Goal: Task Accomplishment & Management: Use online tool/utility

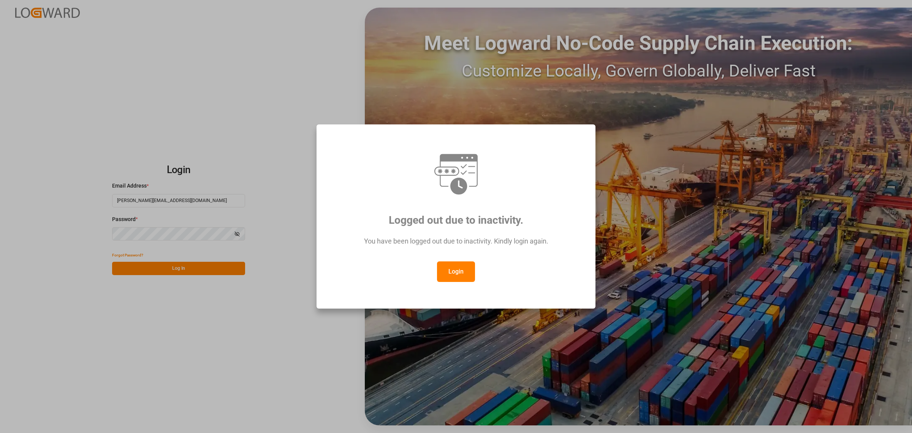
click at [459, 278] on button "Login" at bounding box center [456, 271] width 38 height 21
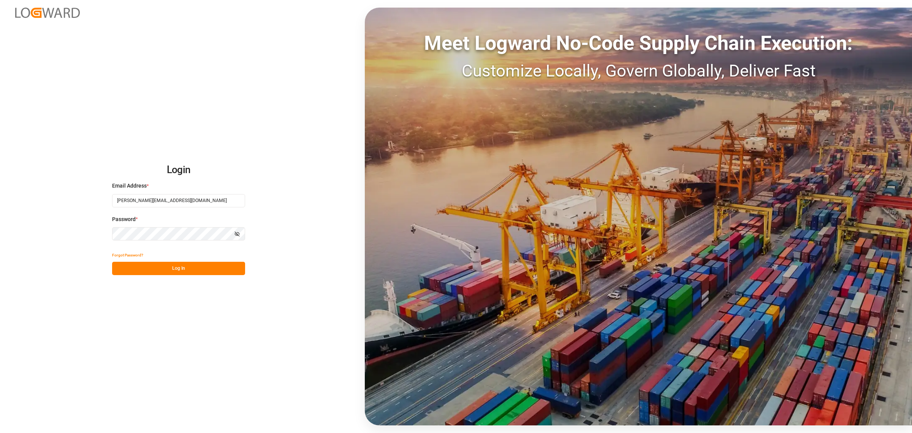
click at [221, 268] on button "Log In" at bounding box center [178, 268] width 133 height 13
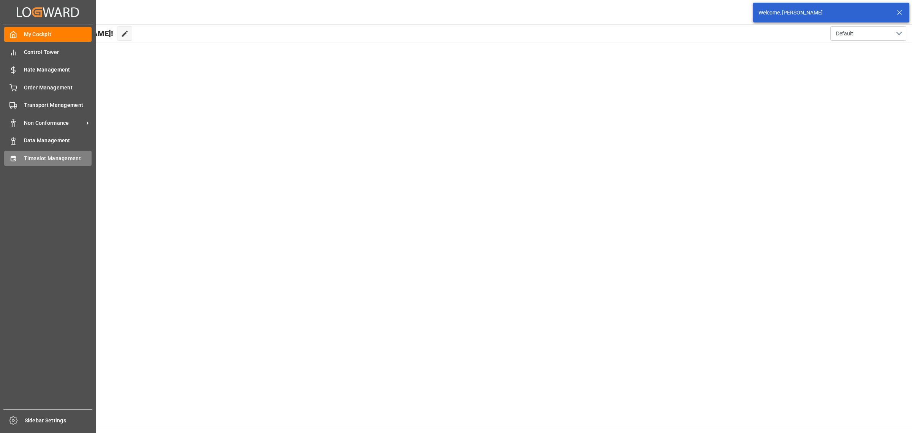
click at [20, 156] on div "Timeslot Management Timeslot Management" at bounding box center [47, 158] width 87 height 15
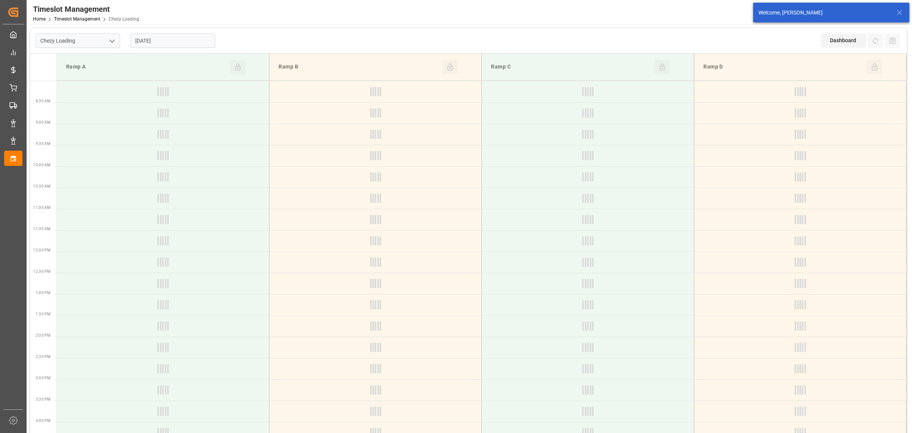
type input "Chezy Loading"
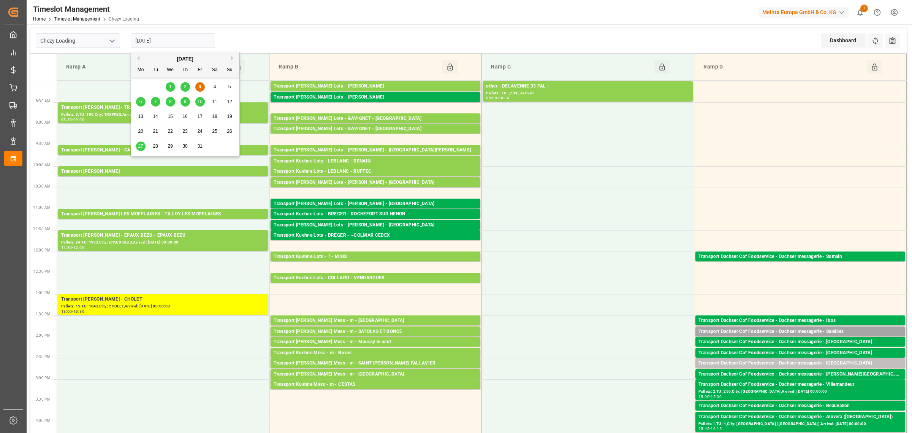
click at [187, 40] on input "[DATE]" at bounding box center [173, 40] width 84 height 14
click at [143, 101] on div "6" at bounding box center [141, 101] width 10 height 9
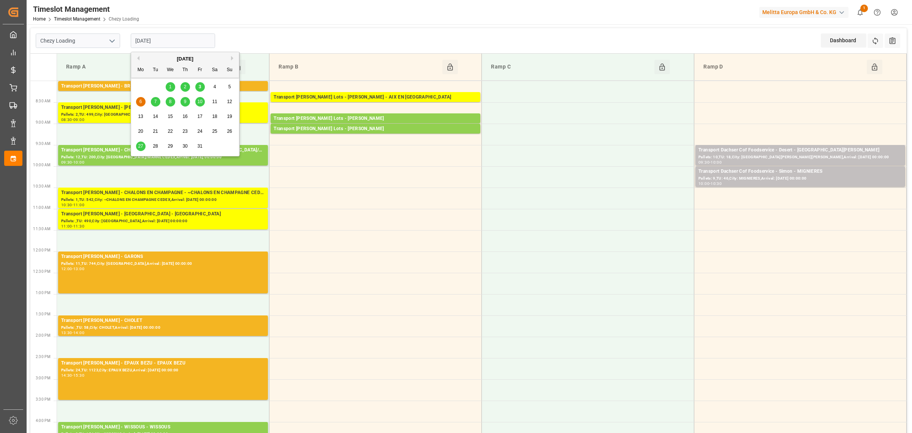
click at [175, 42] on input "[DATE]" at bounding box center [173, 40] width 84 height 14
click at [154, 101] on span "7" at bounding box center [155, 101] width 3 height 5
type input "[DATE]"
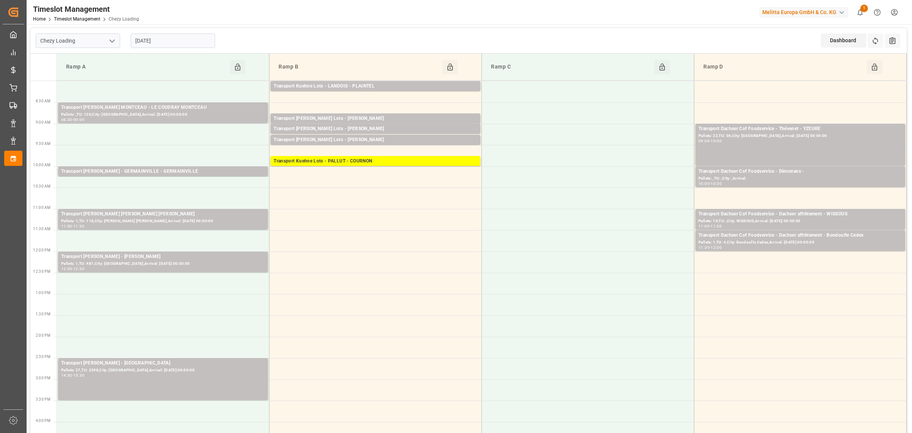
click at [111, 38] on icon "open menu" at bounding box center [112, 40] width 9 height 9
click at [92, 73] on div "Chezy Unloading" at bounding box center [78, 74] width 84 height 17
type input "Chezy Unloading"
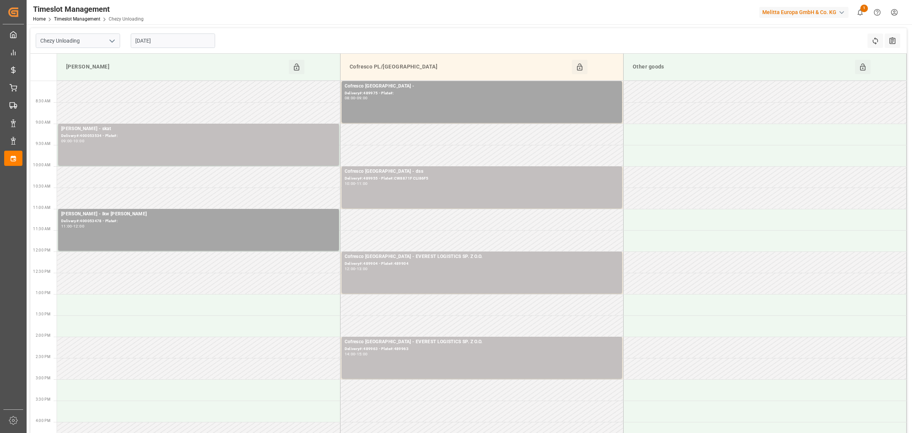
click at [195, 47] on input "[DATE]" at bounding box center [173, 40] width 84 height 14
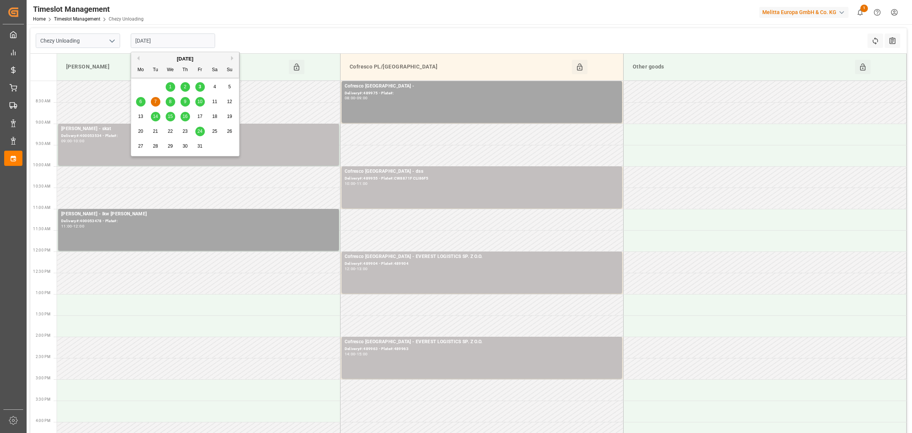
click at [143, 102] on div "6" at bounding box center [141, 101] width 10 height 9
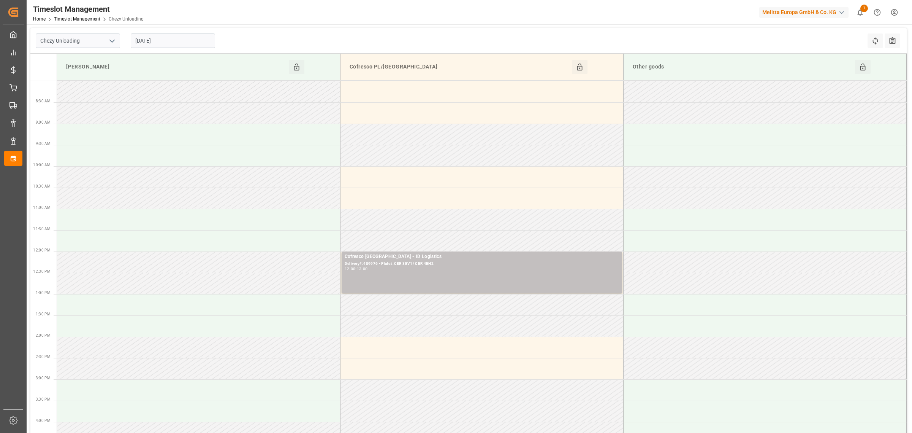
click at [174, 44] on input "[DATE]" at bounding box center [173, 40] width 84 height 14
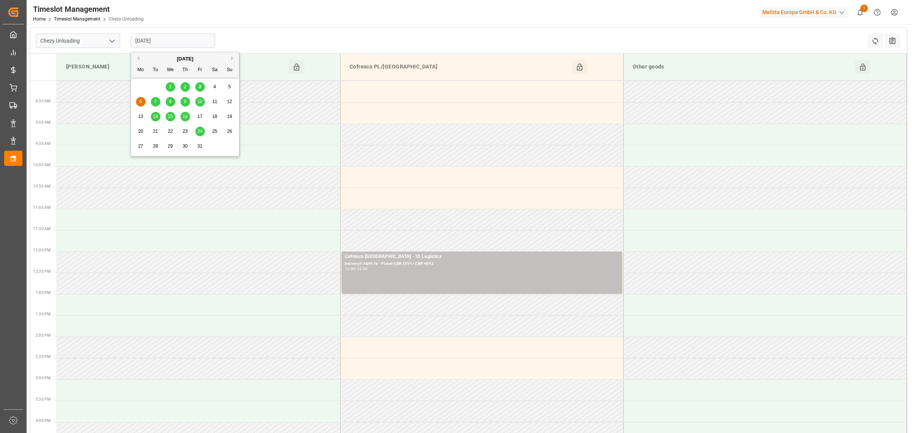
click at [200, 87] on span "3" at bounding box center [200, 86] width 3 height 5
type input "[DATE]"
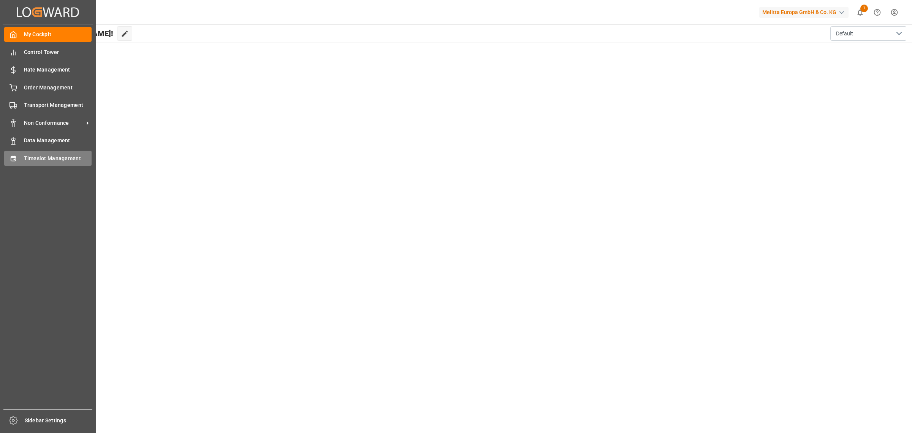
click at [23, 158] on div "Timeslot Management Timeslot Management" at bounding box center [47, 158] width 87 height 15
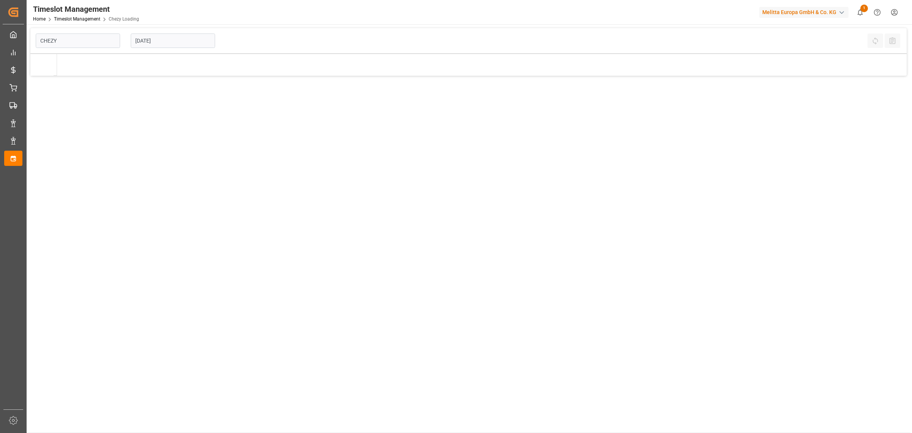
type input "Chezy Loading"
